Goal: Information Seeking & Learning: Learn about a topic

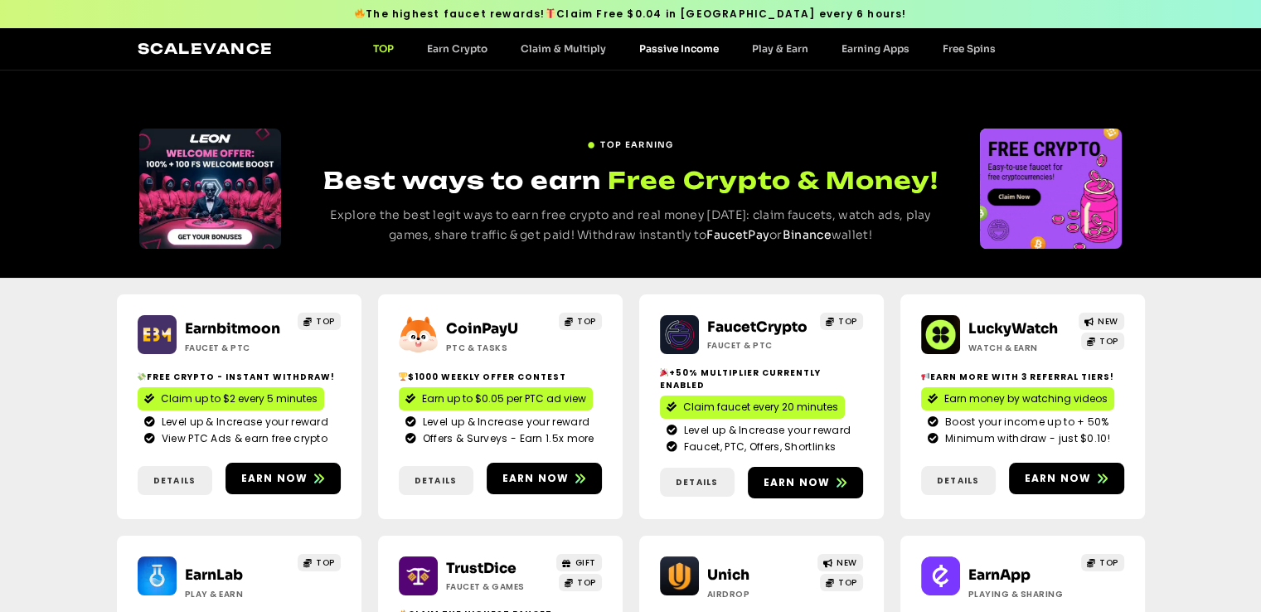
click at [682, 46] on link "Passive Income" at bounding box center [679, 48] width 113 height 12
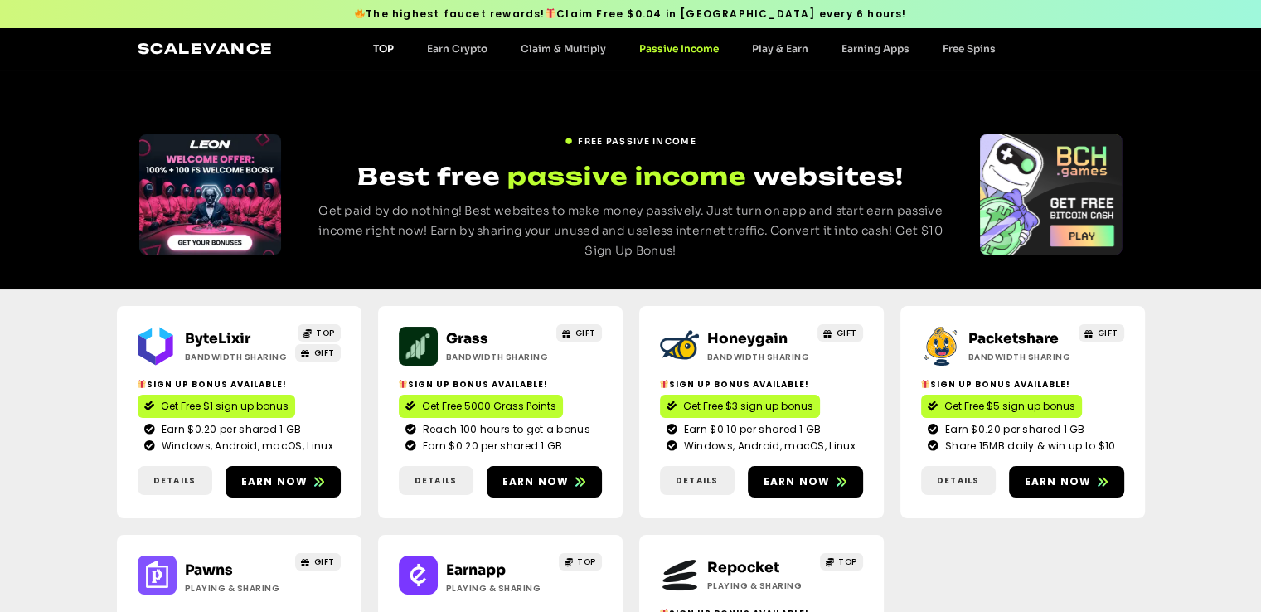
click at [385, 46] on link "TOP" at bounding box center [384, 48] width 54 height 12
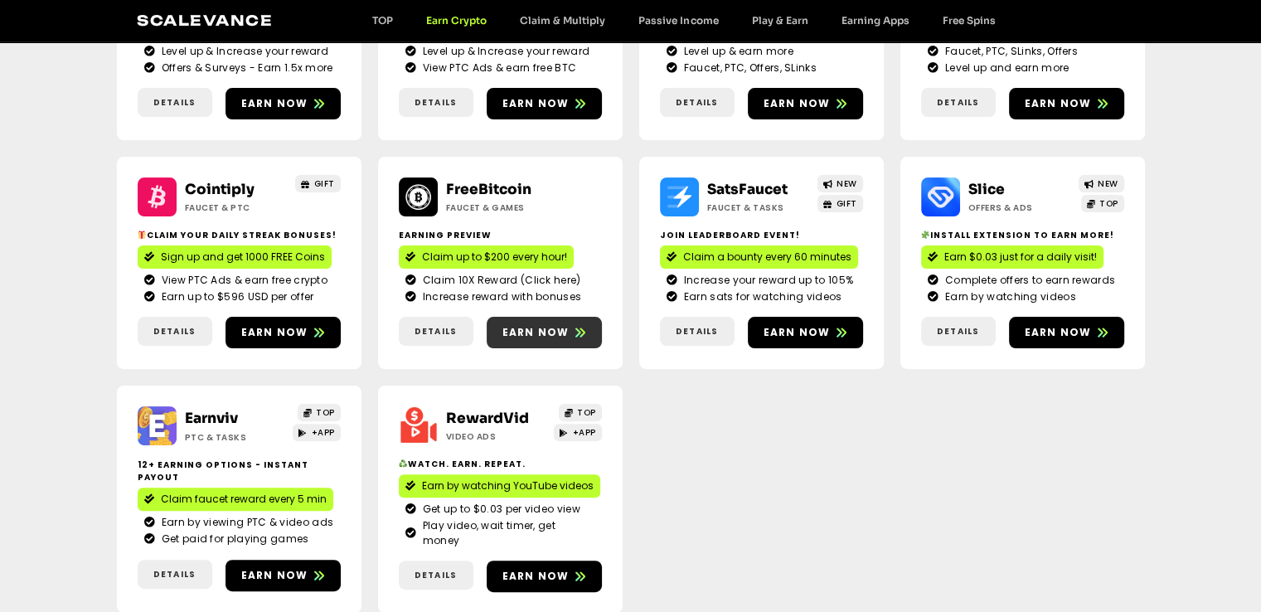
scroll to position [212, 0]
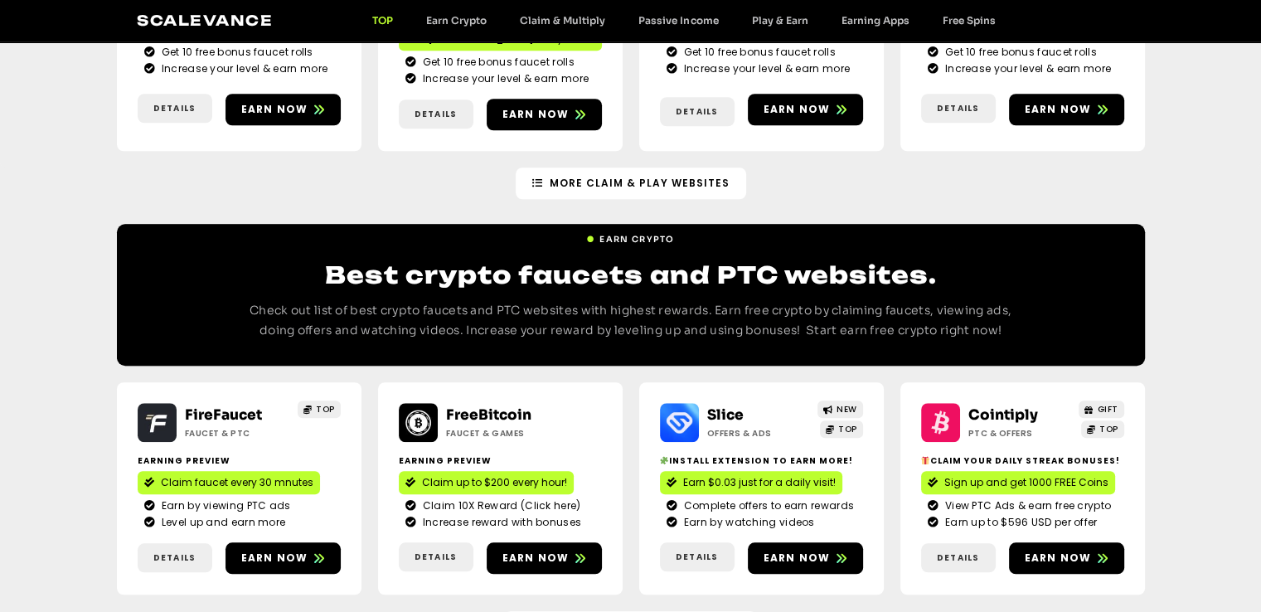
scroll to position [1410, 0]
